Goal: Browse casually

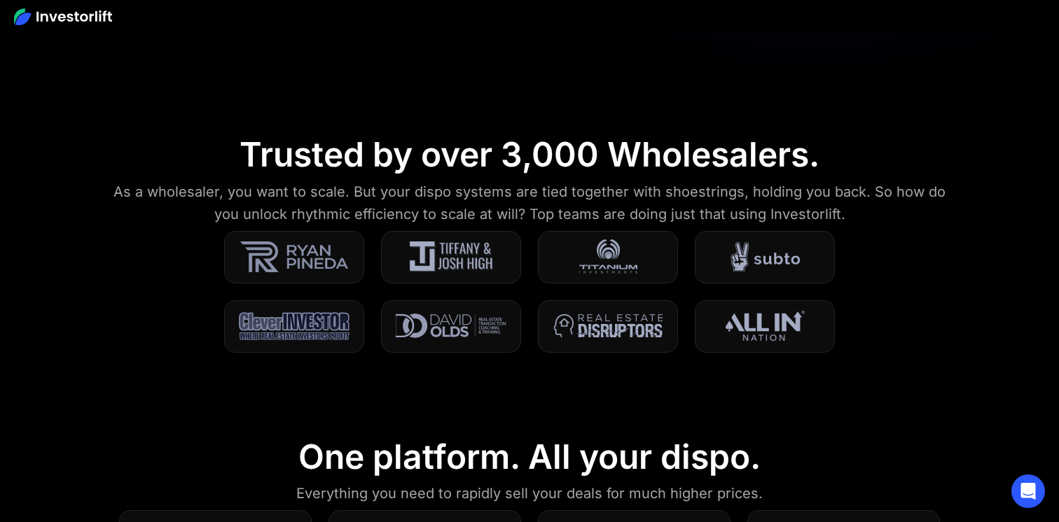
scroll to position [615, 0]
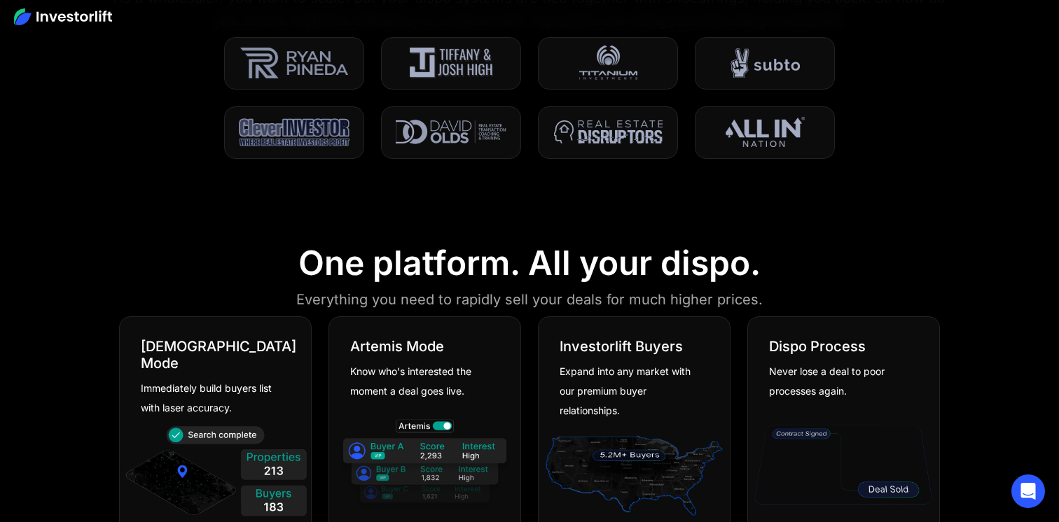
click at [356, 256] on div "One platform. All your dispo." at bounding box center [529, 263] width 462 height 41
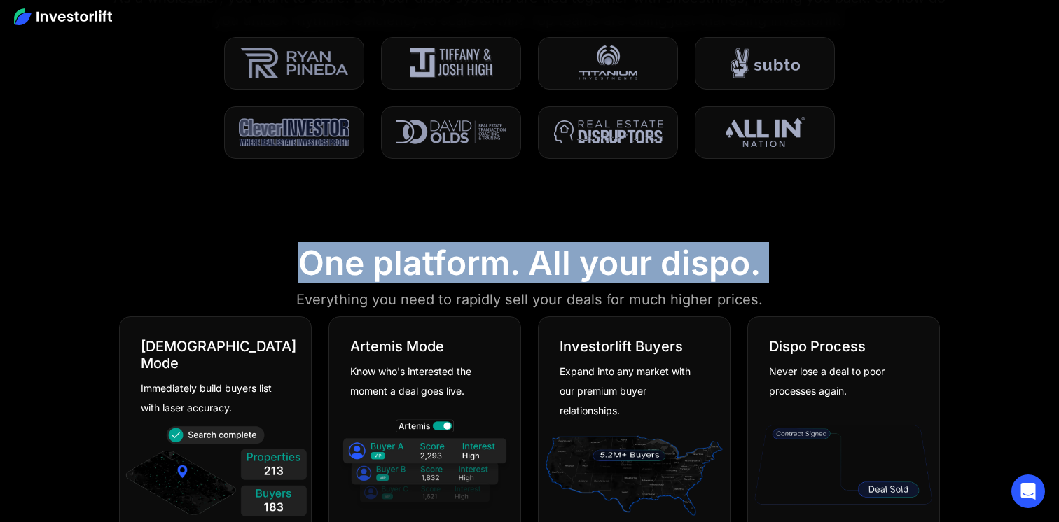
click at [356, 256] on div "One platform. All your dispo." at bounding box center [529, 263] width 462 height 41
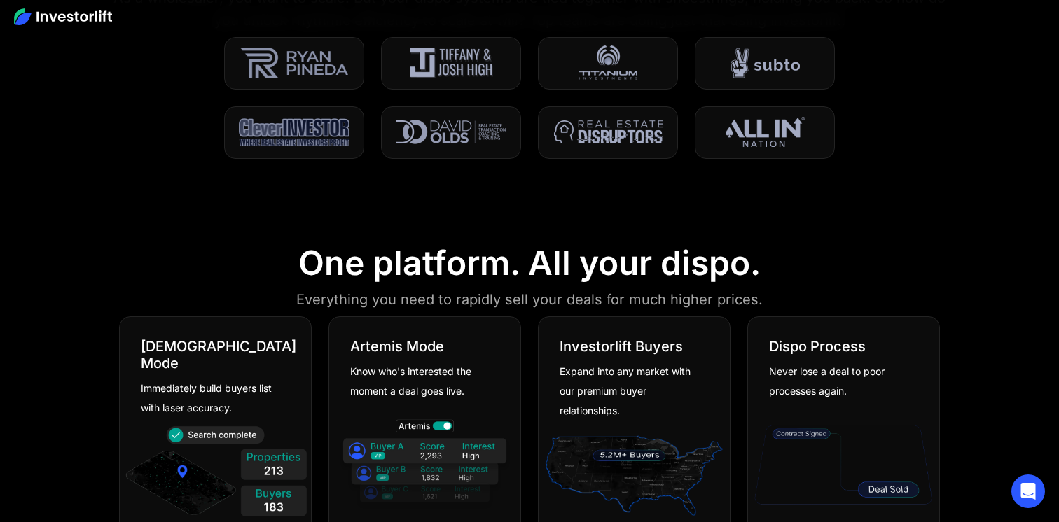
click at [417, 260] on div "One platform. All your dispo." at bounding box center [529, 263] width 462 height 41
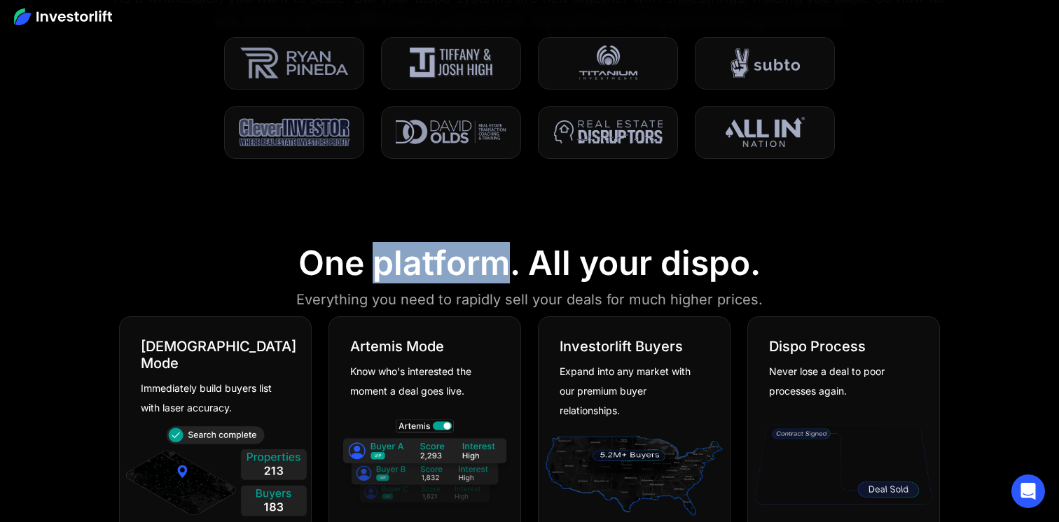
click at [417, 260] on div "One platform. All your dispo." at bounding box center [529, 263] width 462 height 41
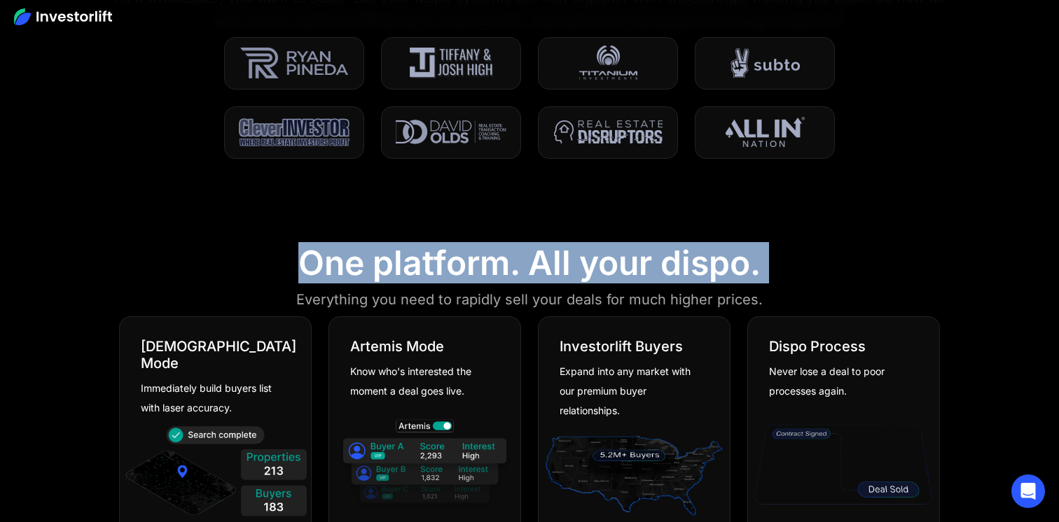
click at [417, 260] on div "One platform. All your dispo." at bounding box center [529, 263] width 462 height 41
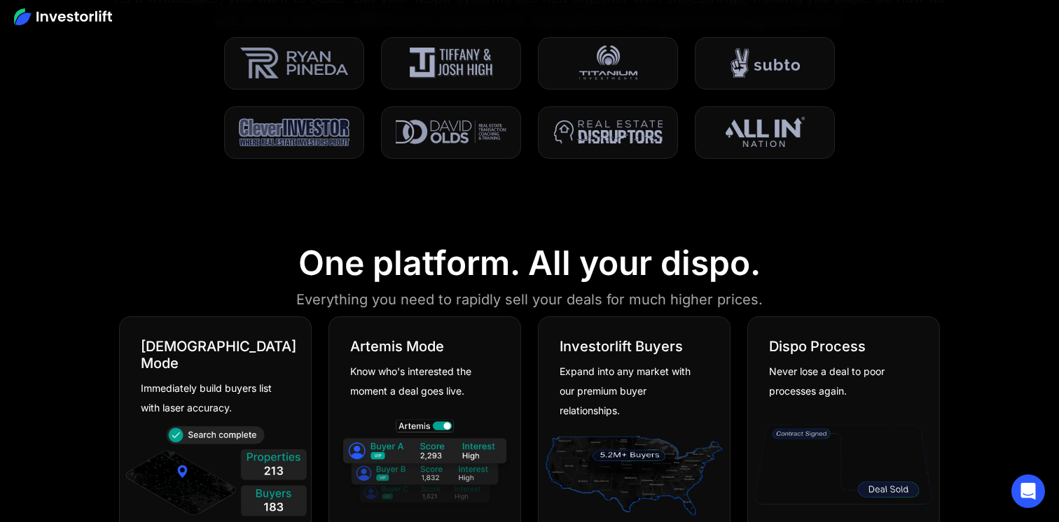
click at [330, 255] on div "One platform. All your dispo." at bounding box center [529, 263] width 462 height 41
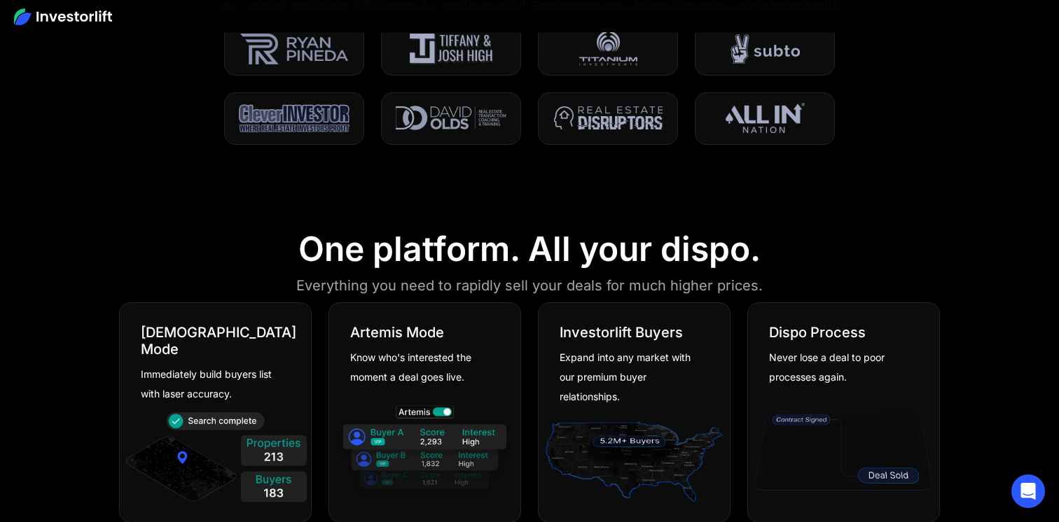
click at [194, 373] on div "Immediately build buyers list with laser accuracy." at bounding box center [210, 384] width 139 height 39
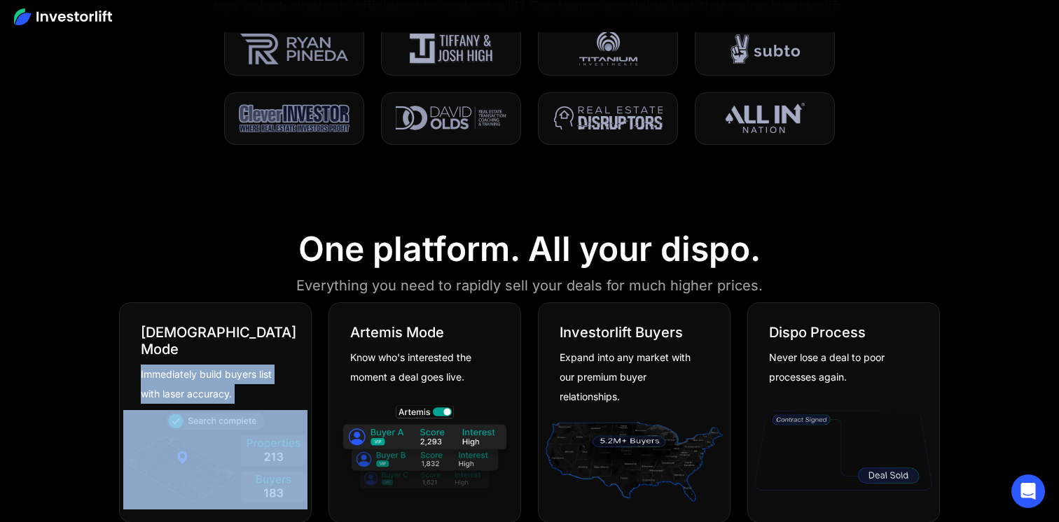
click at [194, 373] on div "Immediately build buyers list with laser accuracy." at bounding box center [210, 384] width 139 height 39
click at [214, 365] on div "Immediately build buyers list with laser accuracy." at bounding box center [210, 384] width 139 height 39
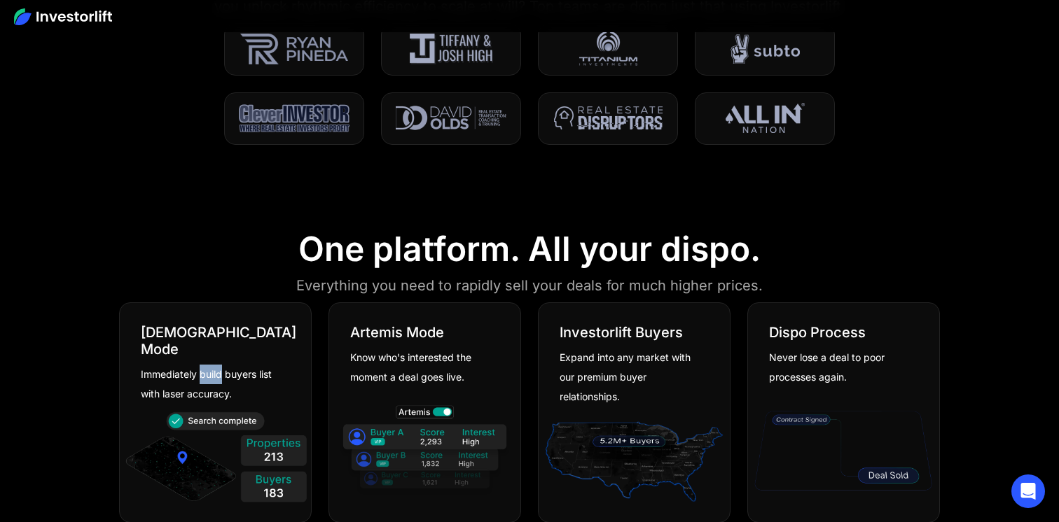
click at [214, 365] on div "Immediately build buyers list with laser accuracy." at bounding box center [210, 384] width 139 height 39
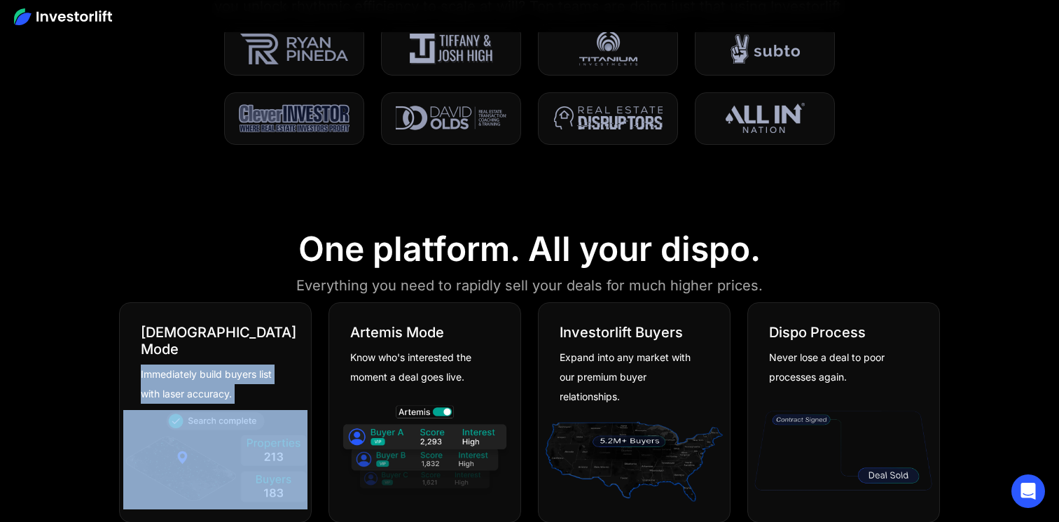
click at [214, 365] on div "Immediately build buyers list with laser accuracy." at bounding box center [210, 384] width 139 height 39
click at [226, 365] on div "Immediately build buyers list with laser accuracy." at bounding box center [210, 384] width 139 height 39
